Goal: Find specific page/section: Find specific page/section

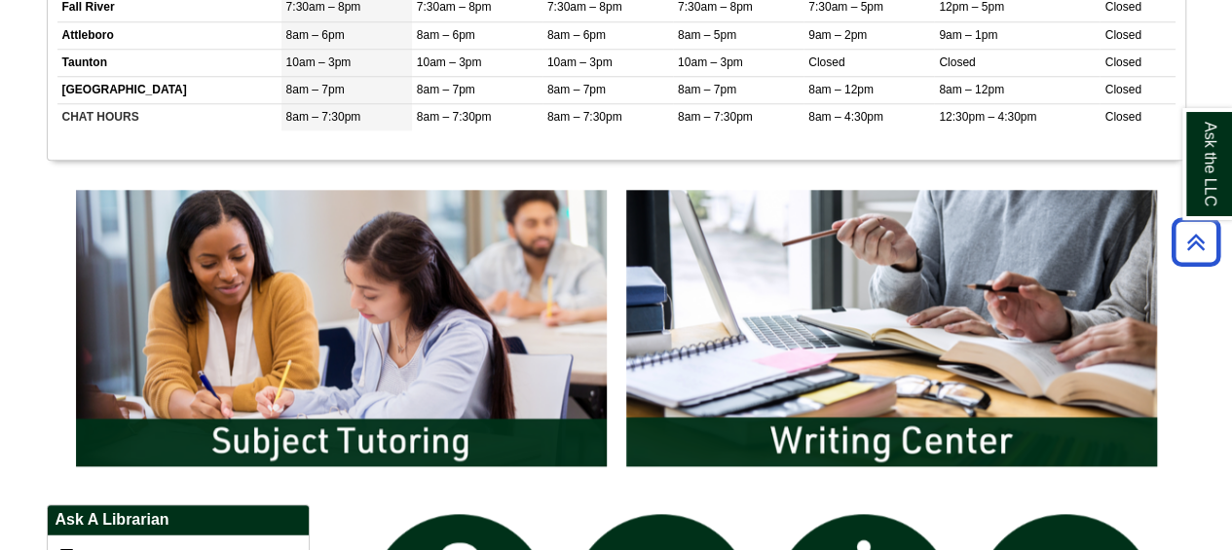
scroll to position [863, 0]
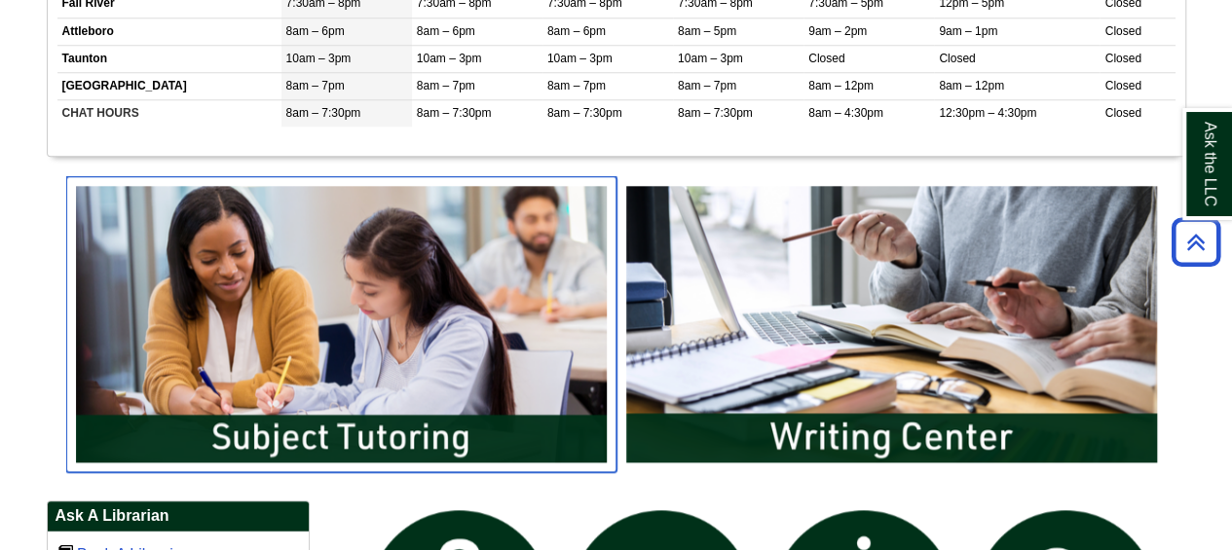
drag, startPoint x: 249, startPoint y: 291, endPoint x: 265, endPoint y: 293, distance: 15.7
click at [262, 293] on body "Skip to Main Content Toggle navigation Home Access Services Access Services Pol…" at bounding box center [616, 348] width 1232 height 2422
click at [502, 330] on img "slideshow" at bounding box center [341, 324] width 550 height 296
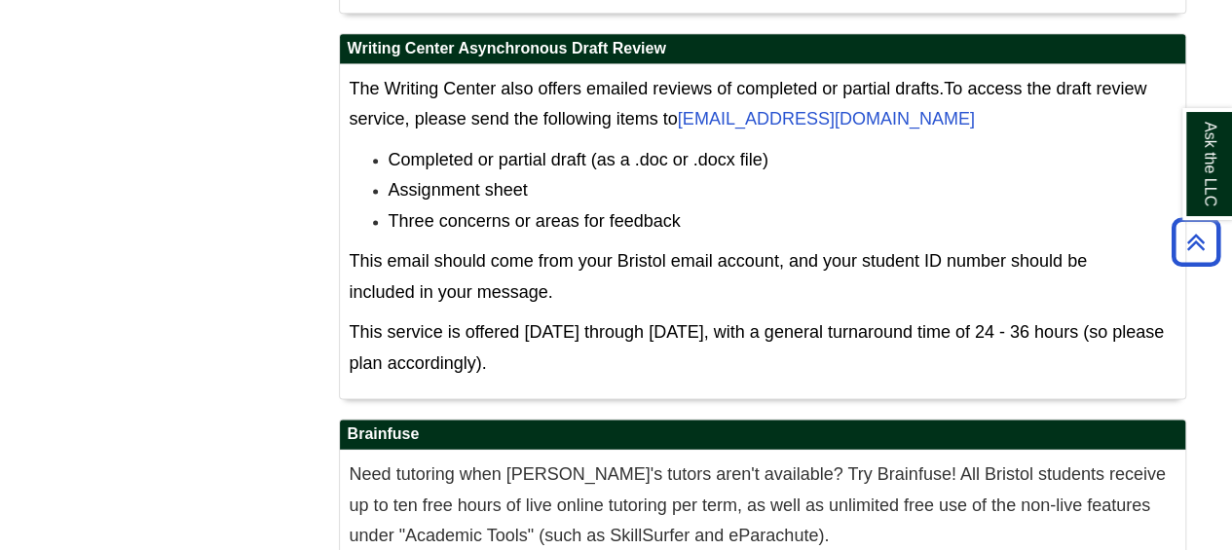
scroll to position [12336, 0]
